Goal: Task Accomplishment & Management: Use online tool/utility

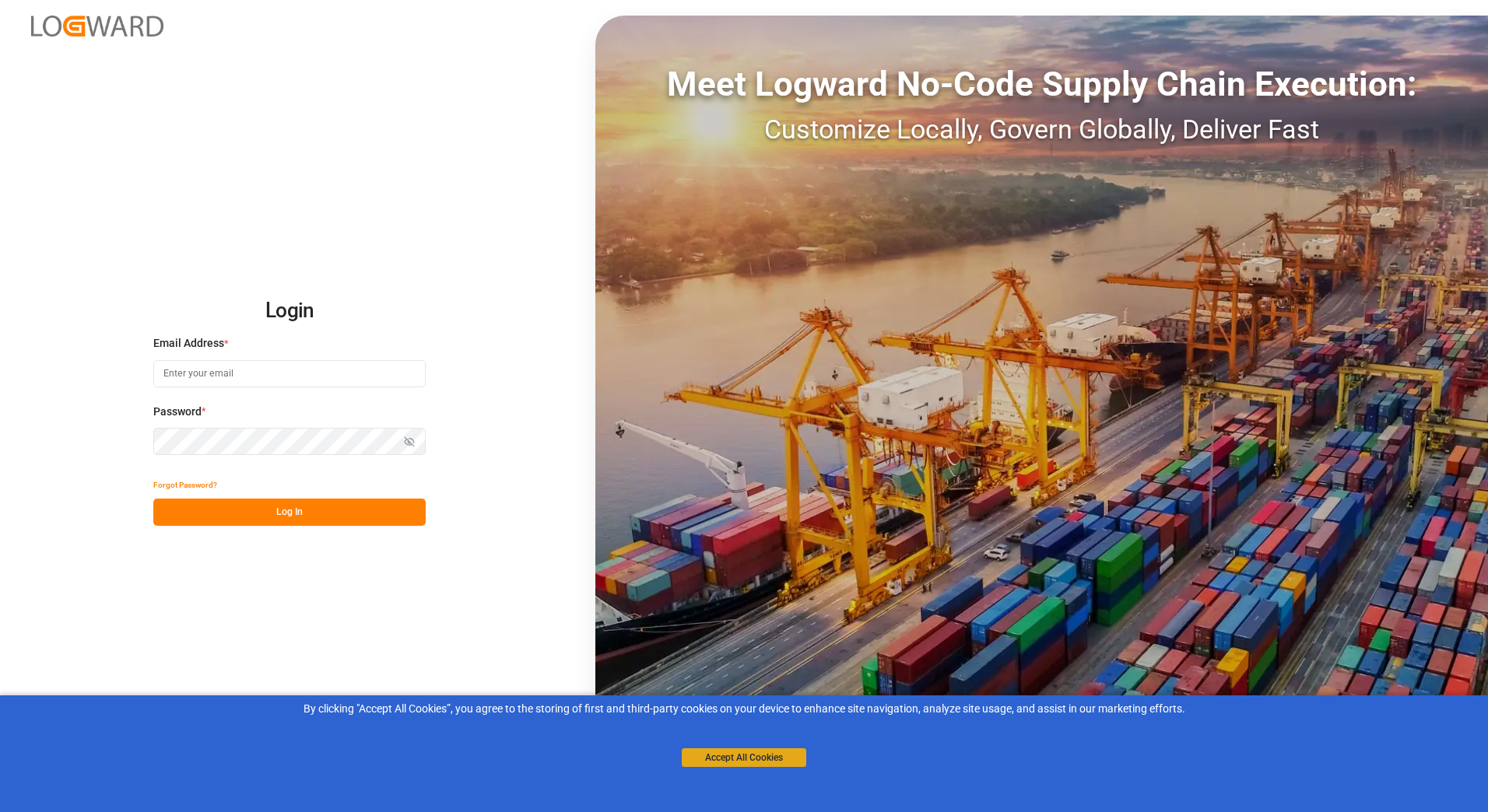
type input "[PERSON_NAME][EMAIL_ADDRESS][PERSON_NAME][DOMAIN_NAME]"
click at [738, 756] on button "Accept All Cookies" at bounding box center [744, 757] width 124 height 19
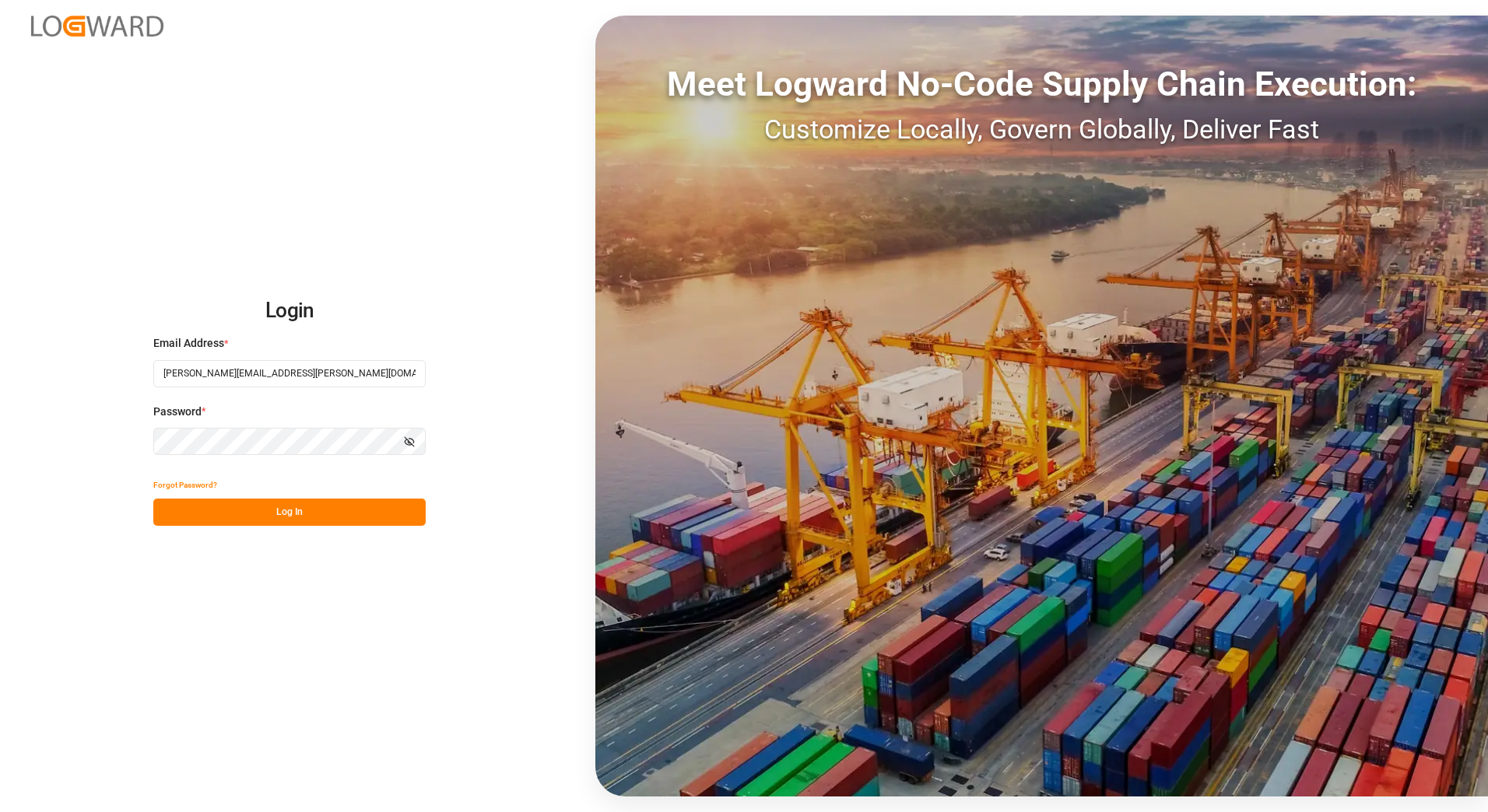
click at [375, 505] on button "Log In" at bounding box center [289, 512] width 272 height 28
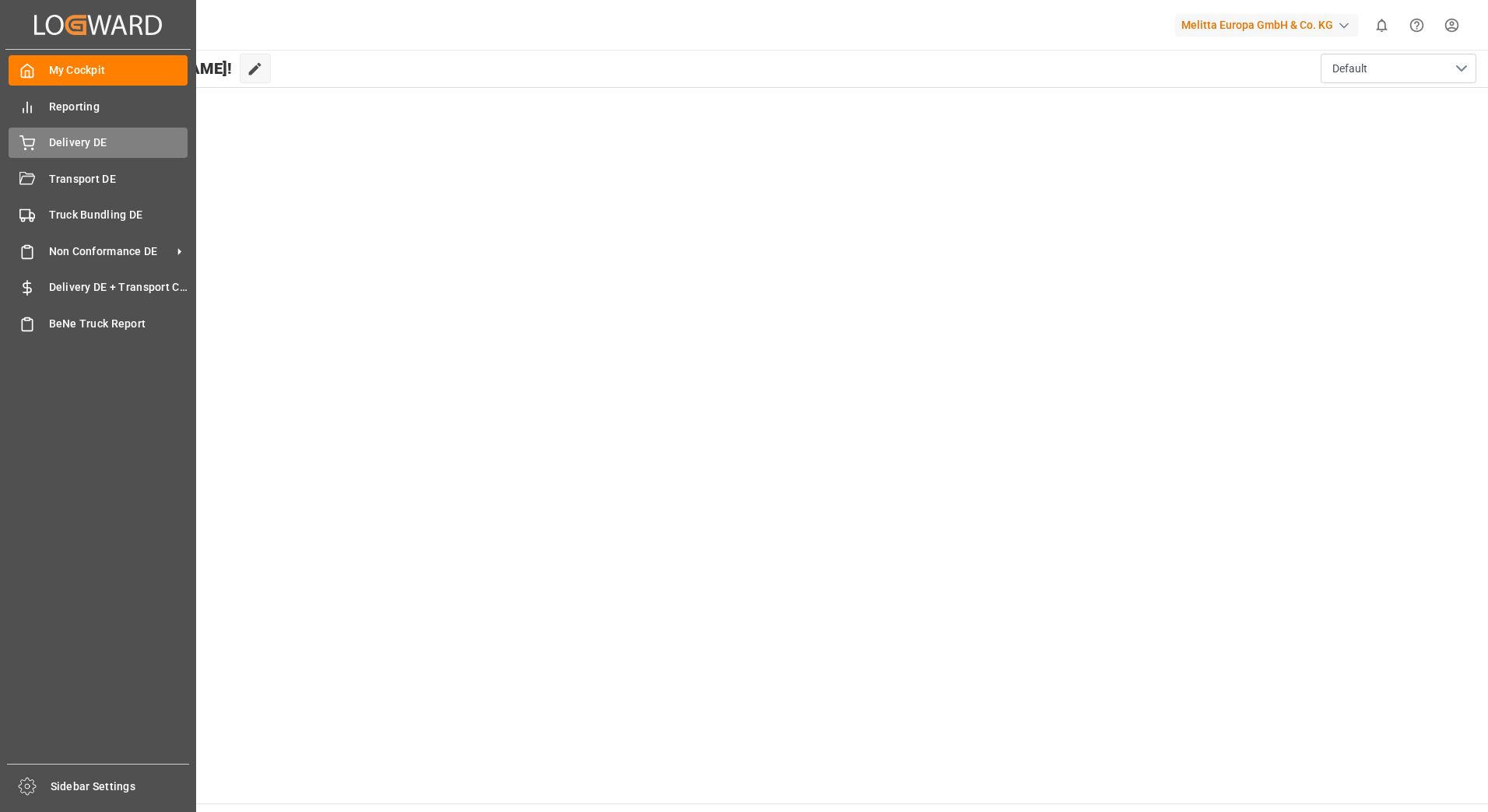
click at [42, 140] on div "Delivery DE Delivery DE" at bounding box center [98, 143] width 179 height 30
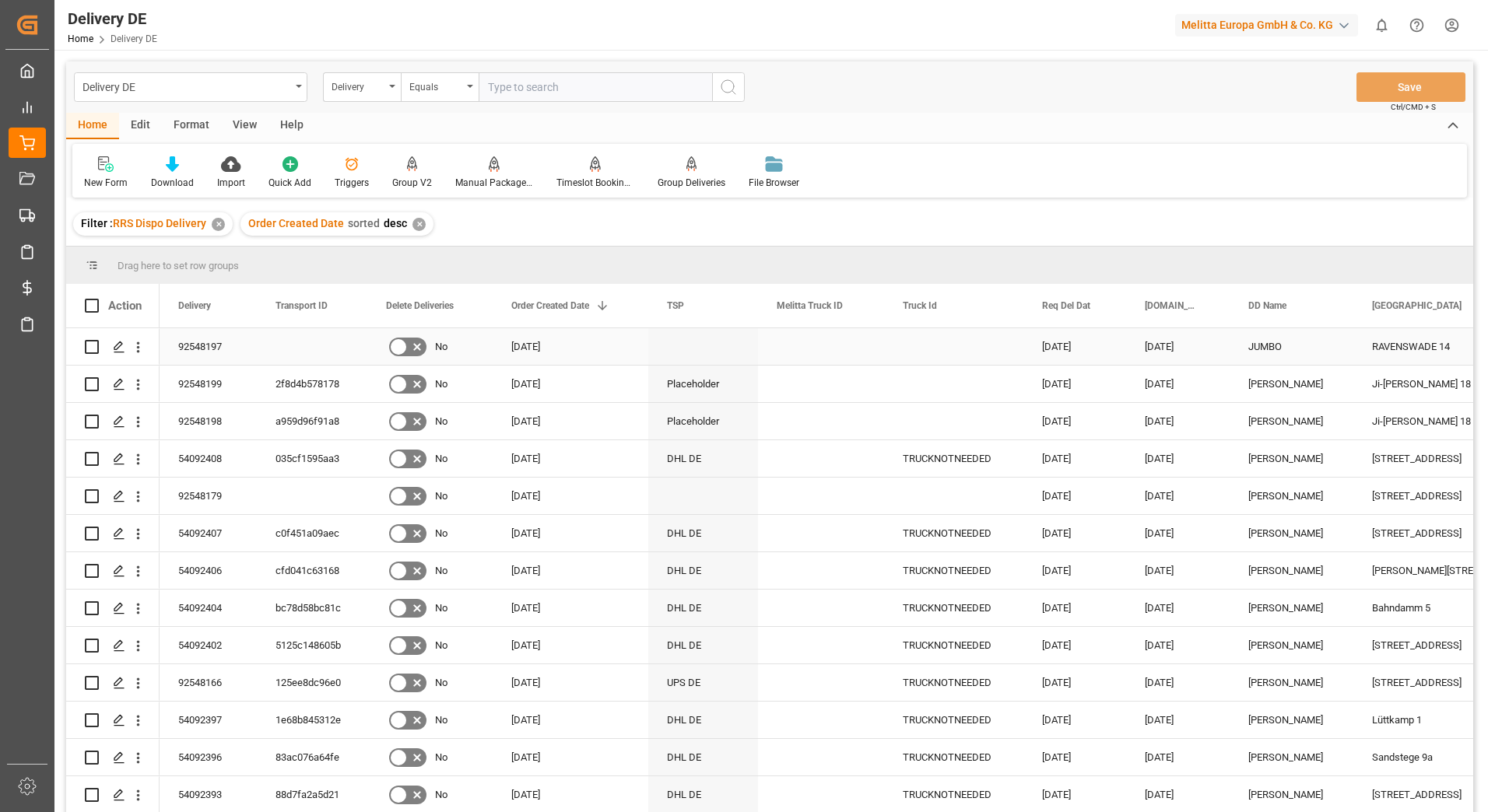
click at [93, 349] on input "Press Space to toggle row selection (unchecked)" at bounding box center [92, 346] width 14 height 14
checkbox input "true"
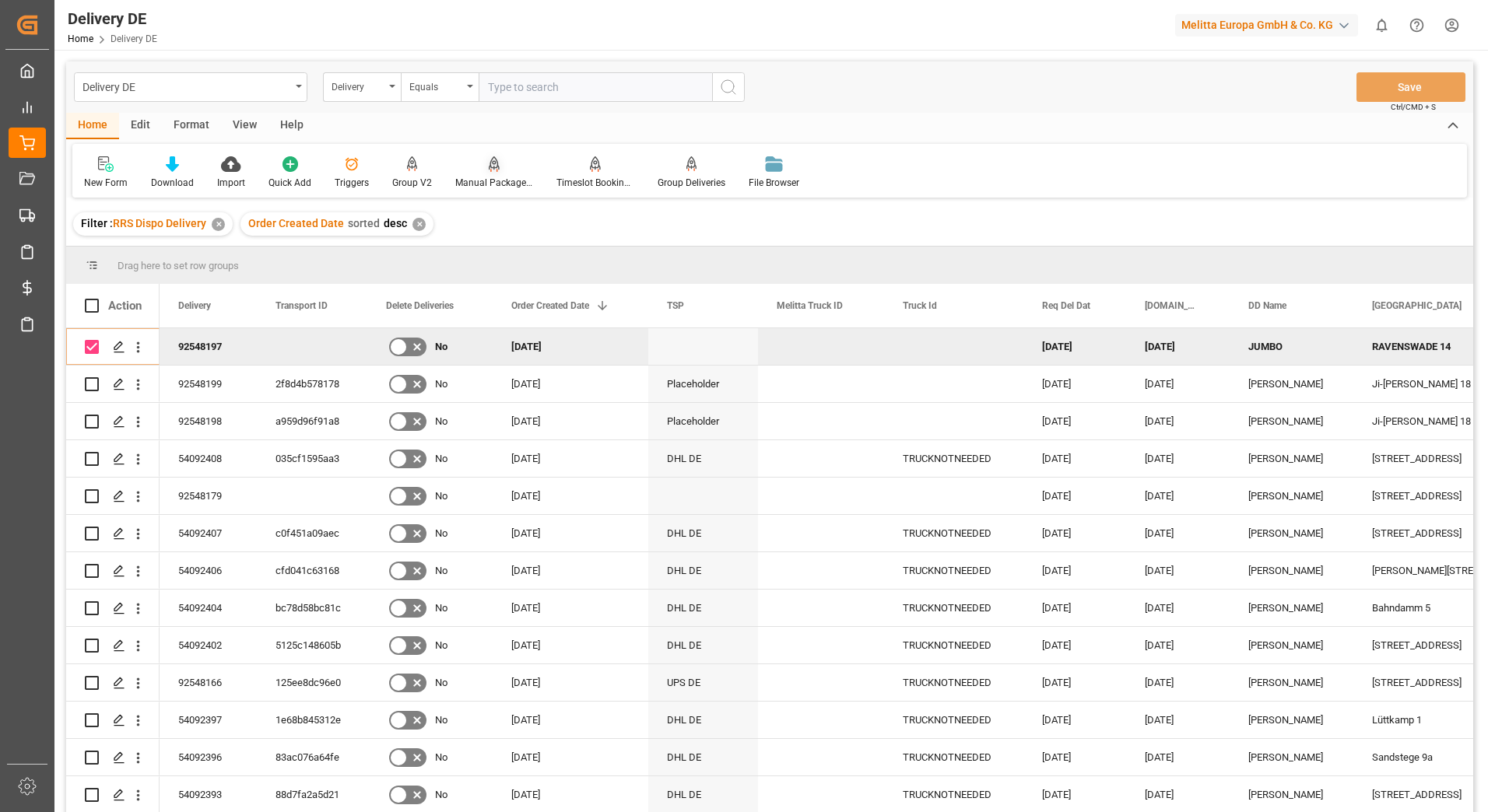
click at [477, 174] on div "Manual Package TypeDetermination" at bounding box center [494, 172] width 101 height 35
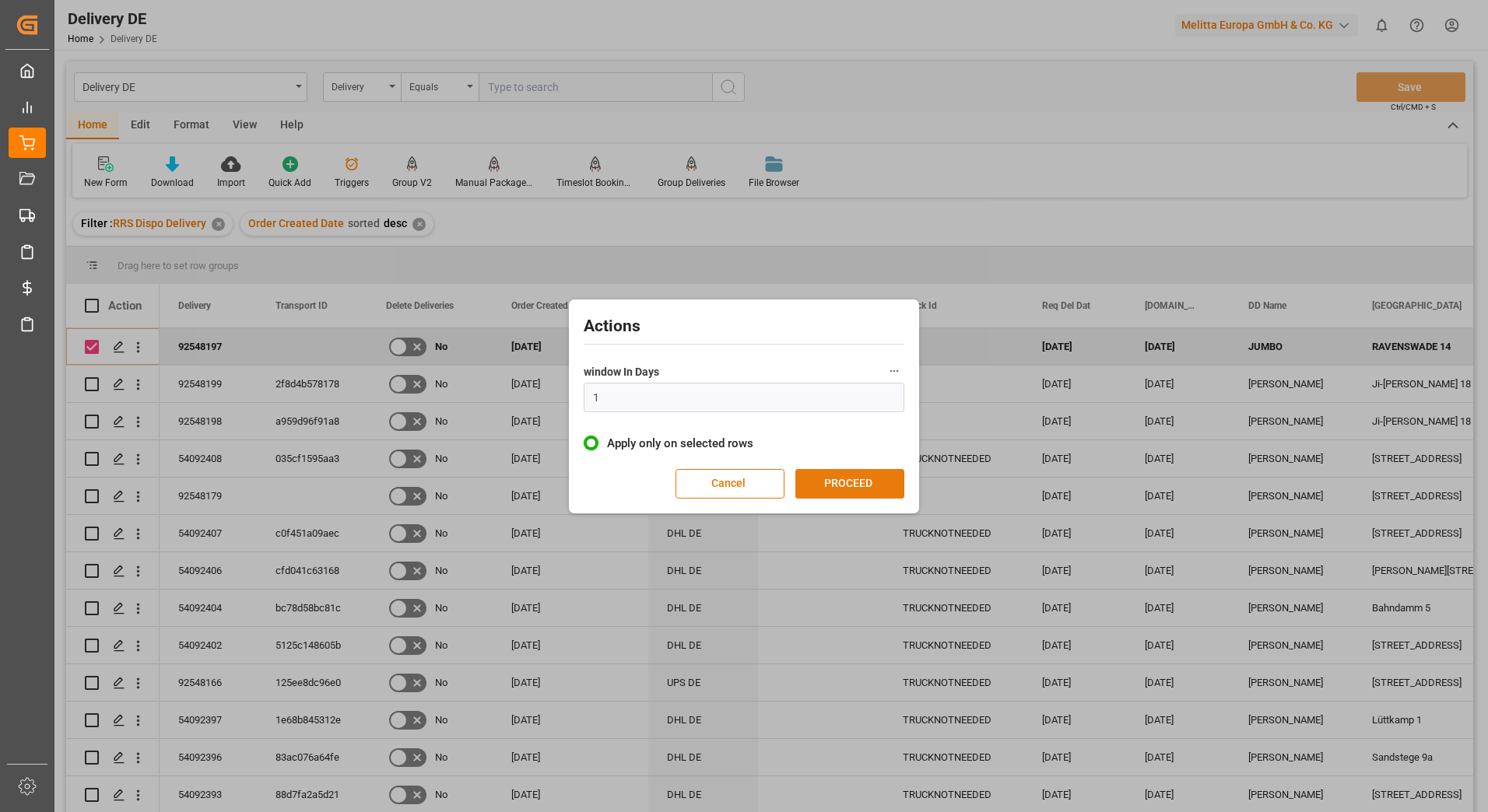
click at [844, 475] on button "PROCEED" at bounding box center [850, 483] width 109 height 29
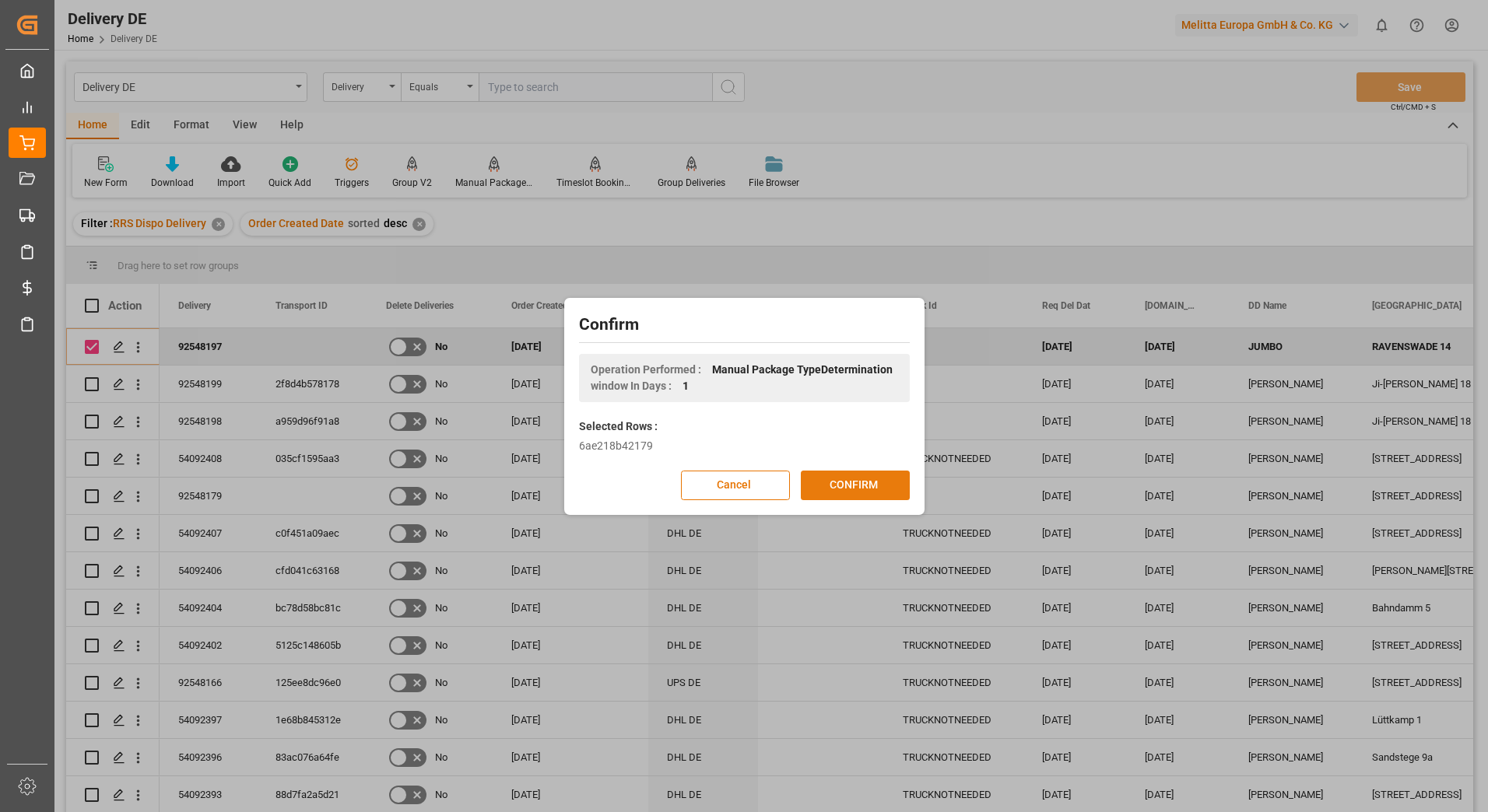
click at [835, 490] on button "CONFIRM" at bounding box center [855, 485] width 109 height 29
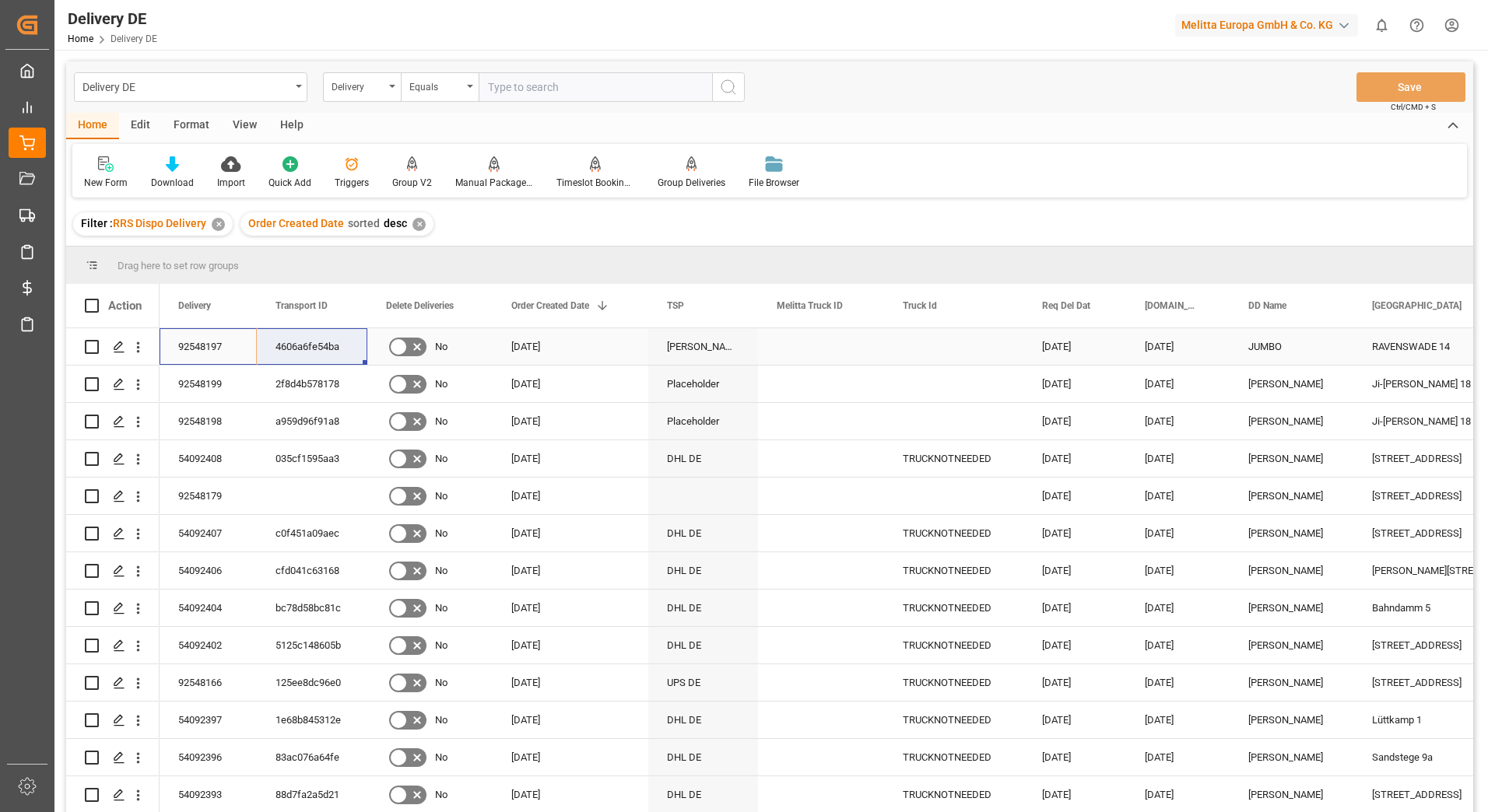
drag, startPoint x: 168, startPoint y: 347, endPoint x: 319, endPoint y: 359, distance: 151.5
click at [1452, 23] on html "Created by potrace 1.15, written by [PERSON_NAME] [DATE]-[DATE] Created by potr…" at bounding box center [744, 406] width 1488 height 812
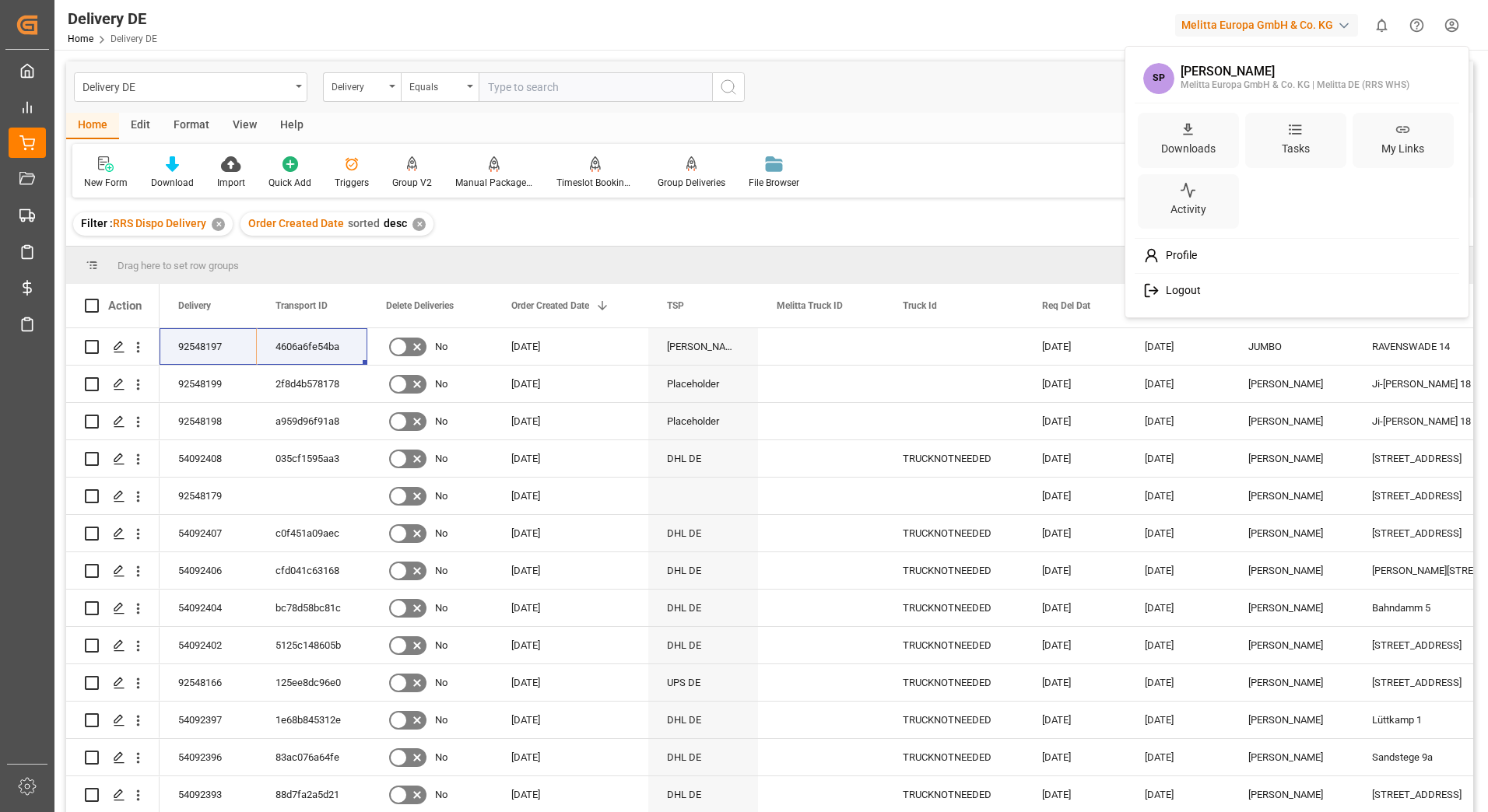
click at [1192, 293] on span "Logout" at bounding box center [1180, 291] width 41 height 14
